Goal: Task Accomplishment & Management: Use online tool/utility

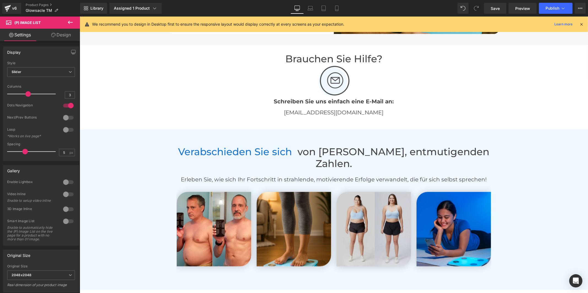
scroll to position [1277, 0]
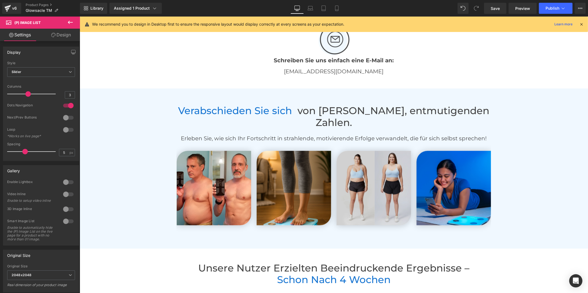
click at [378, 175] on img at bounding box center [373, 187] width 74 height 74
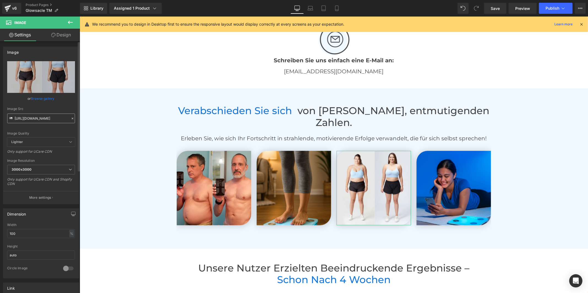
click at [50, 118] on input "[URL][DOMAIN_NAME]" at bounding box center [41, 119] width 68 height 10
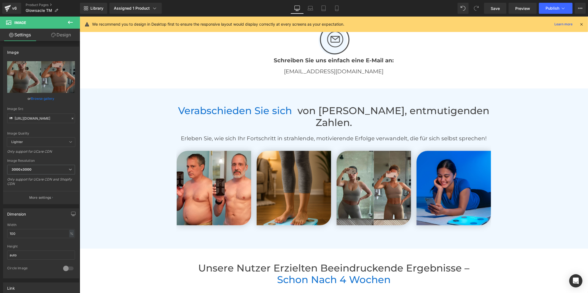
type input "[URL][DOMAIN_NAME]"
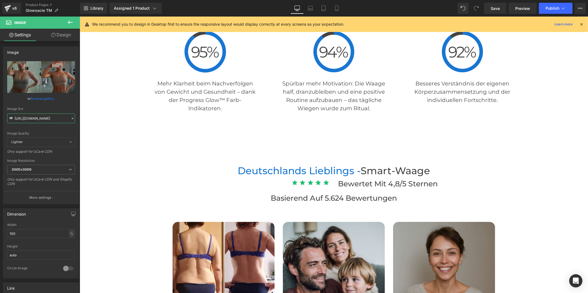
scroll to position [1675, 0]
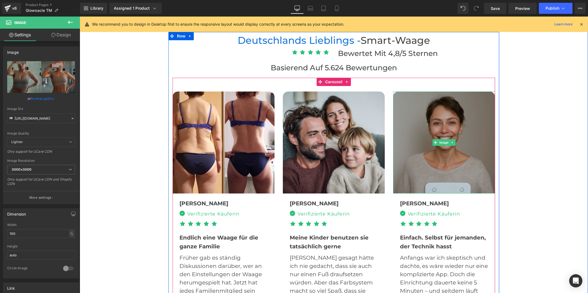
click at [444, 146] on img at bounding box center [444, 142] width 102 height 102
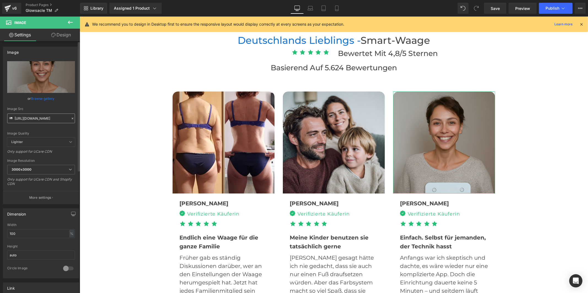
click at [35, 119] on input "[URL][DOMAIN_NAME]" at bounding box center [41, 119] width 68 height 10
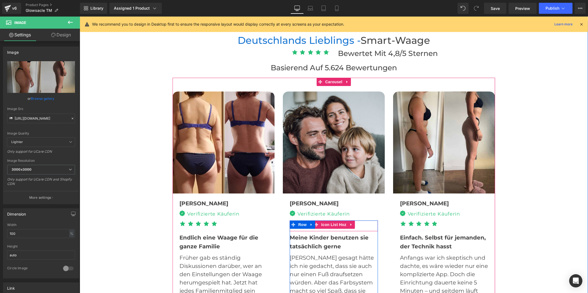
type input "[URL][DOMAIN_NAME]"
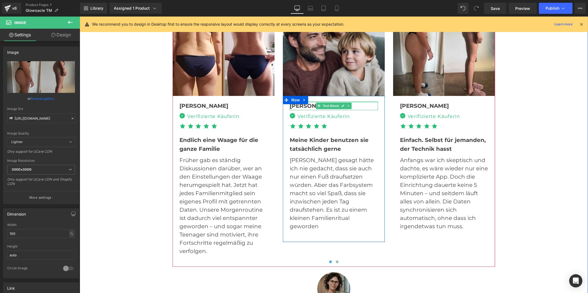
scroll to position [1798, 0]
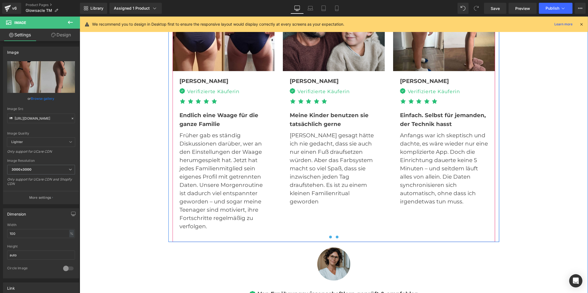
click at [335, 235] on span at bounding box center [336, 236] width 3 height 3
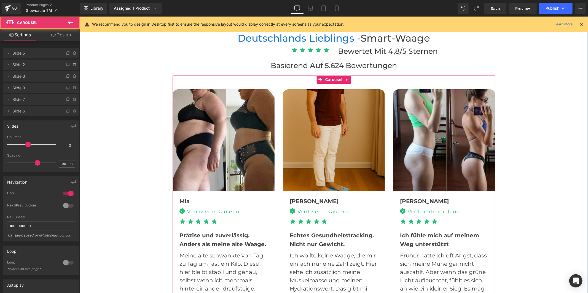
scroll to position [1675, 0]
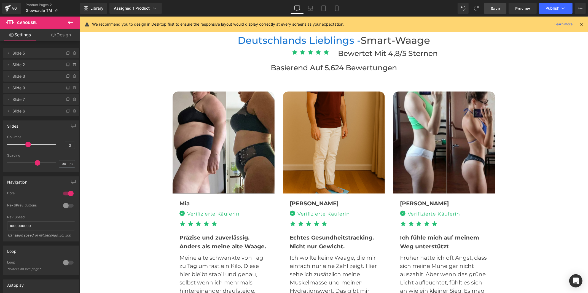
click at [492, 7] on span "Save" at bounding box center [495, 9] width 9 height 6
click at [554, 8] on span "Publish" at bounding box center [552, 8] width 14 height 4
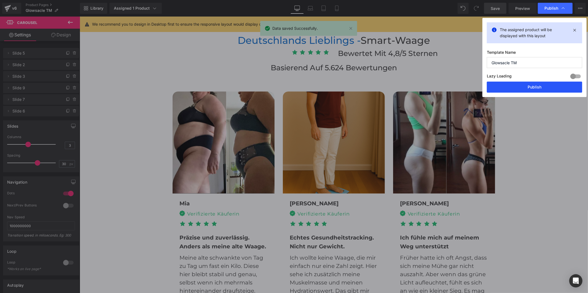
click at [525, 84] on button "Publish" at bounding box center [534, 87] width 95 height 11
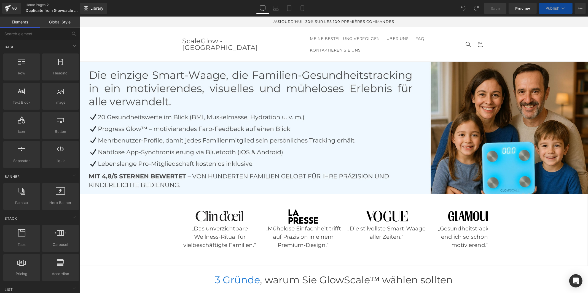
click at [67, 24] on link "Global Style" at bounding box center [60, 22] width 40 height 11
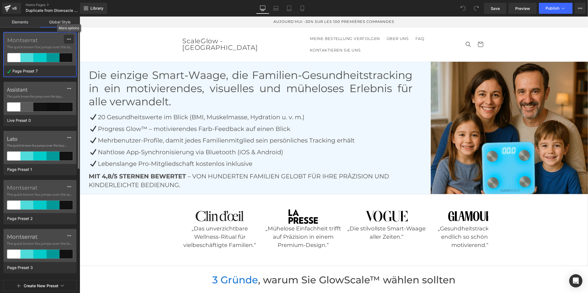
click at [67, 39] on icon at bounding box center [69, 39] width 4 height 4
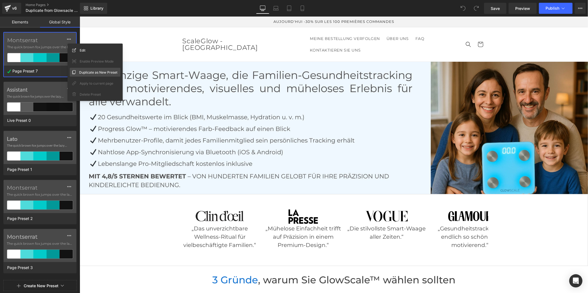
click at [75, 69] on div "Duplicate as New Preset" at bounding box center [95, 72] width 51 height 9
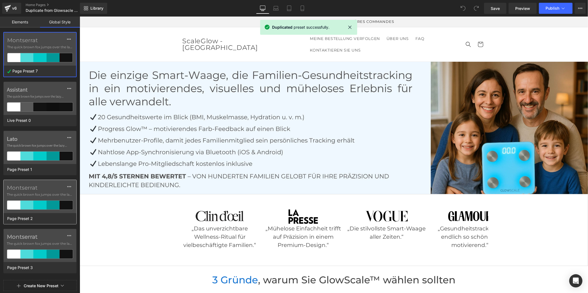
scroll to position [214, 0]
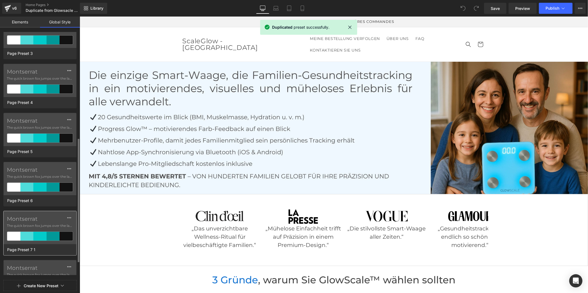
click at [52, 228] on span "The quick brown fox jumps over the lazy..." at bounding box center [40, 225] width 66 height 5
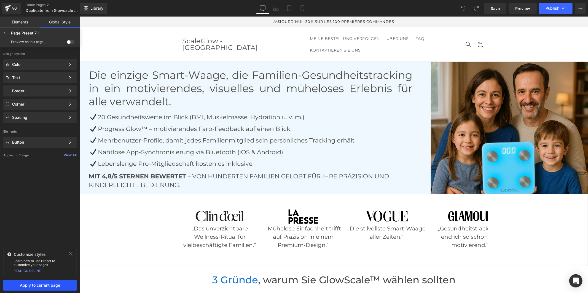
click at [41, 283] on button "Apply to current page" at bounding box center [39, 285] width 73 height 11
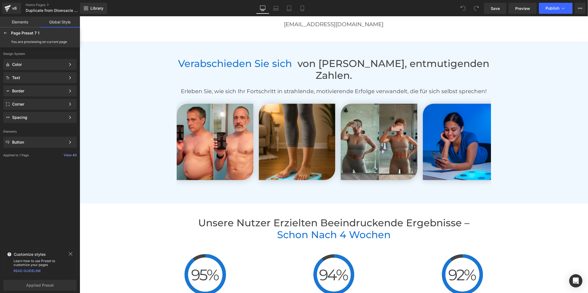
scroll to position [1408, 0]
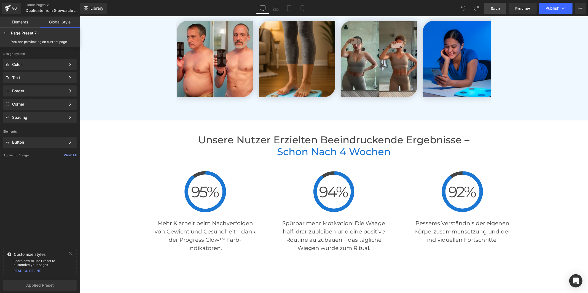
click at [494, 10] on span "Save" at bounding box center [495, 9] width 9 height 6
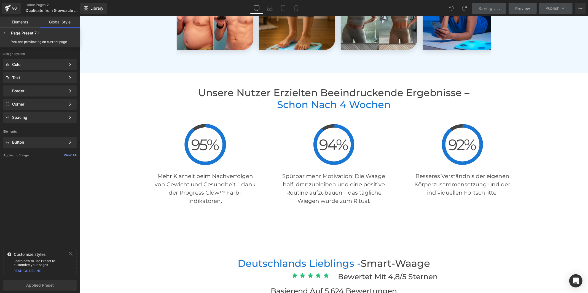
scroll to position [1592, 0]
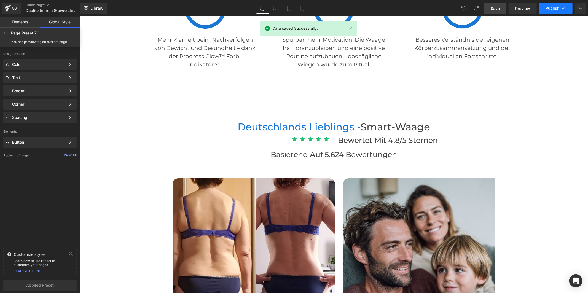
click at [561, 9] on icon at bounding box center [563, 9] width 6 height 6
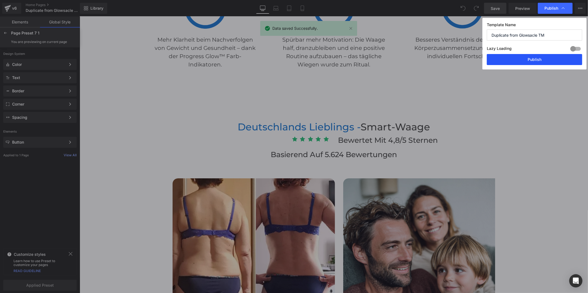
click at [537, 58] on button "Publish" at bounding box center [534, 59] width 95 height 11
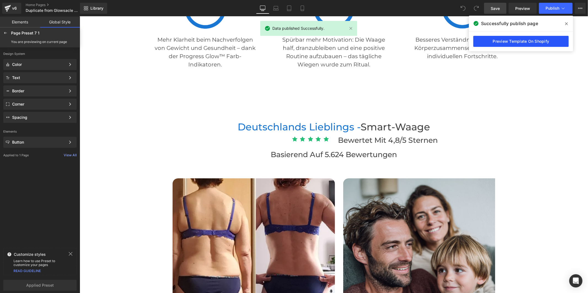
click at [548, 41] on link "Preview Template On Shopify" at bounding box center [520, 41] width 95 height 11
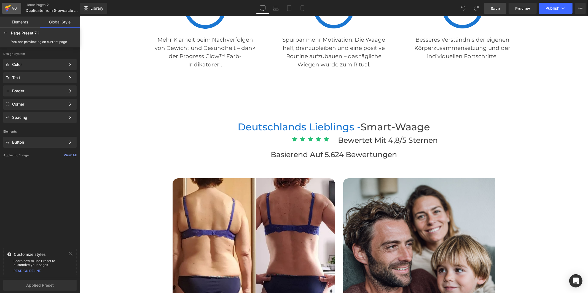
click at [18, 7] on link "v6" at bounding box center [11, 8] width 19 height 11
